Goal: Find specific page/section: Find specific page/section

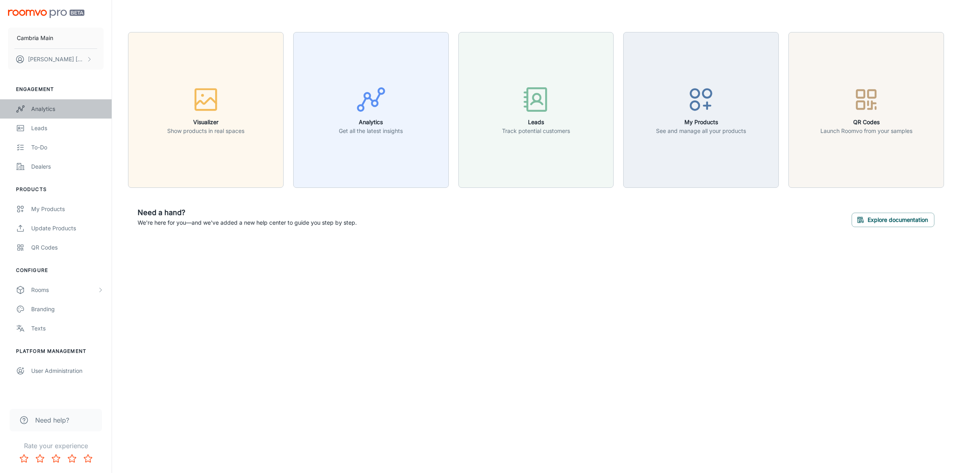
click at [43, 109] on div "Analytics" at bounding box center [67, 108] width 72 height 9
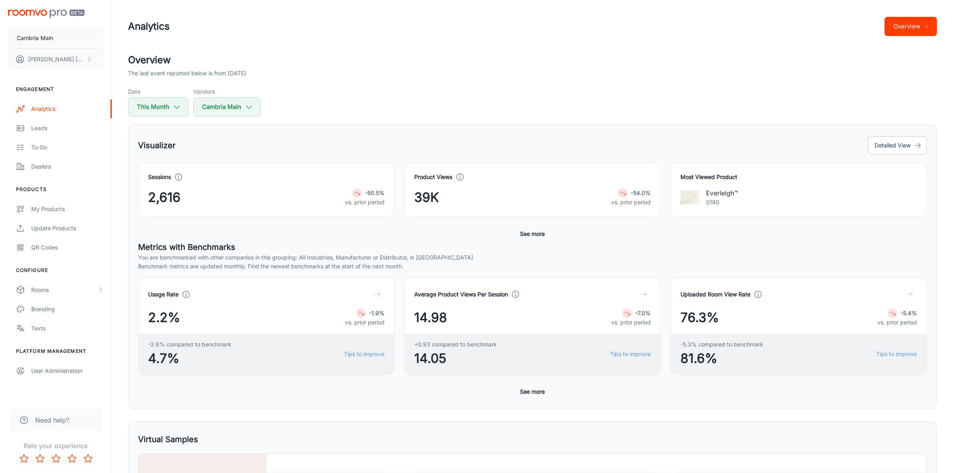
click at [544, 229] on button "See more" at bounding box center [532, 233] width 31 height 14
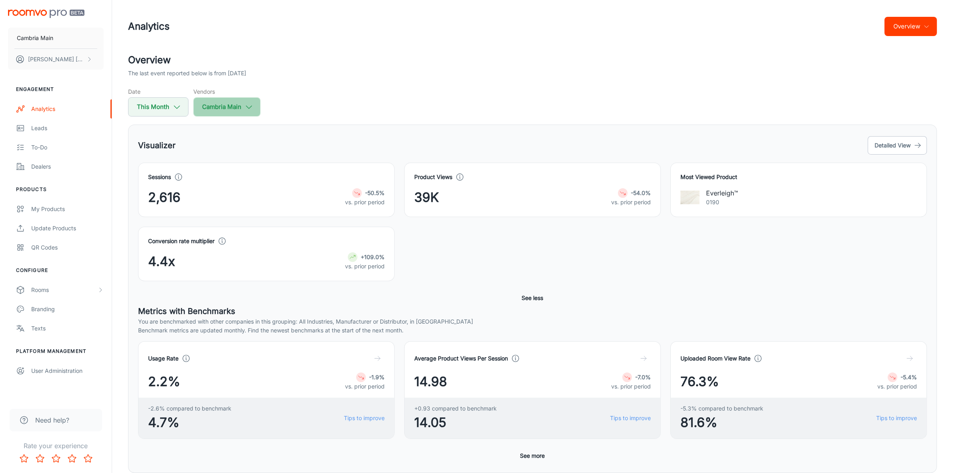
click at [242, 104] on button "Cambria Main" at bounding box center [226, 106] width 67 height 19
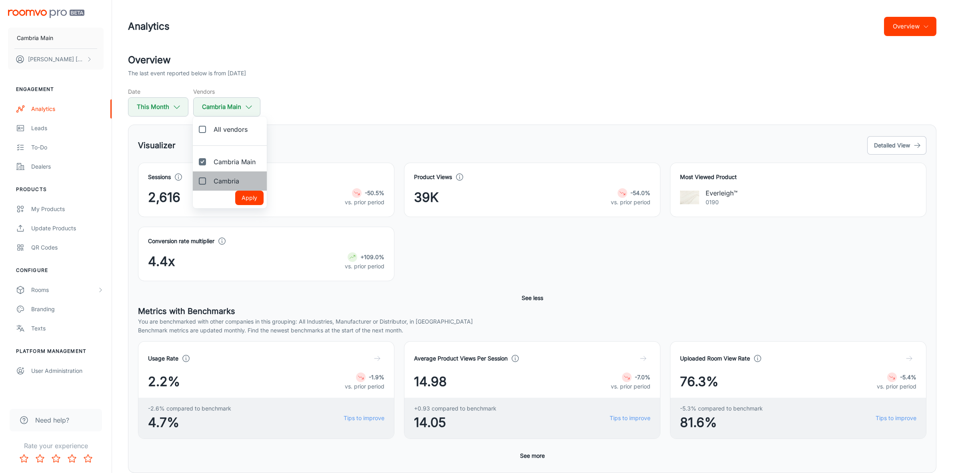
click at [219, 175] on label "Cambria" at bounding box center [219, 180] width 53 height 19
click at [210, 175] on input "Cambria" at bounding box center [202, 181] width 16 height 16
checkbox input "true"
click at [240, 196] on button "Apply" at bounding box center [249, 197] width 28 height 14
checkbox input "true"
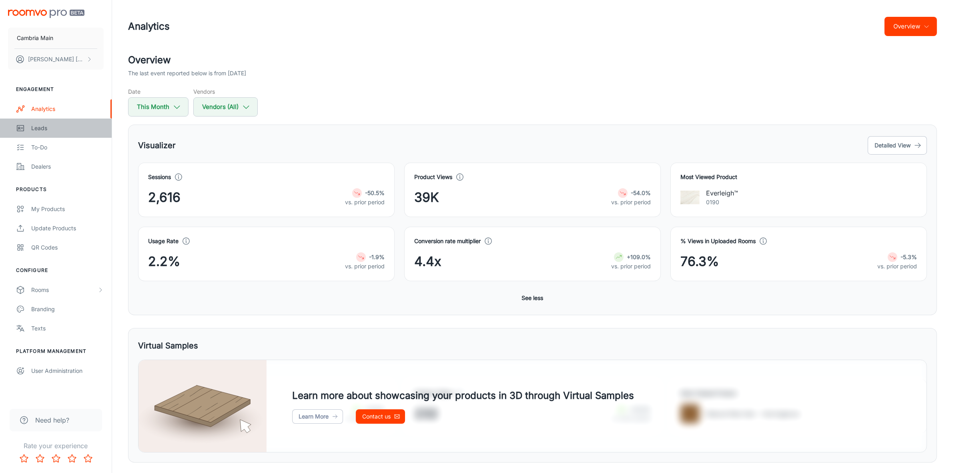
click at [34, 126] on div "Leads" at bounding box center [67, 128] width 72 height 9
